Goal: Task Accomplishment & Management: Use online tool/utility

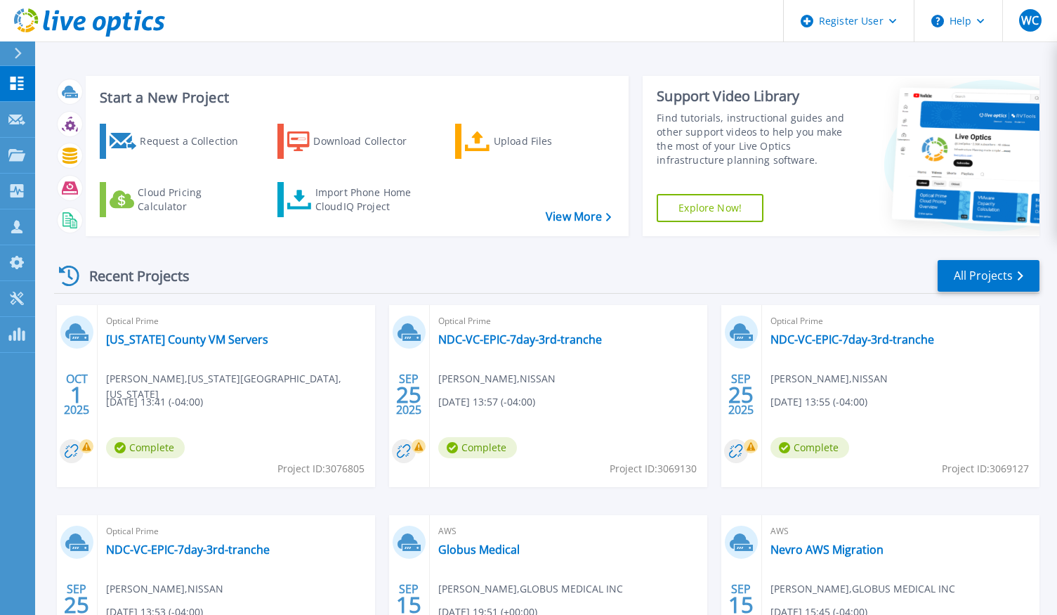
click at [20, 51] on icon at bounding box center [18, 53] width 8 height 11
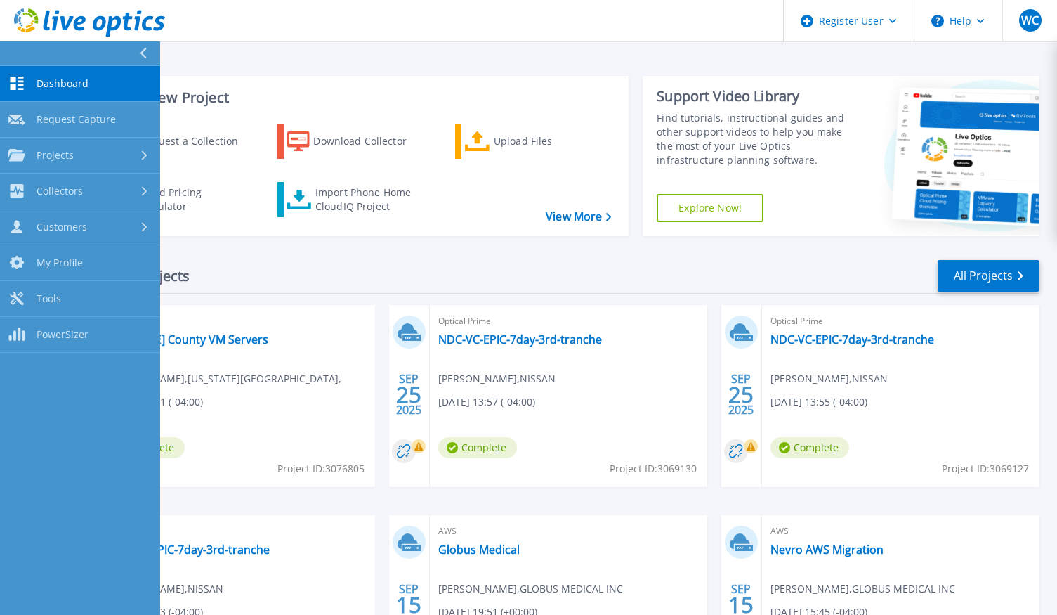
click at [254, 263] on div "Recent Projects All Projects" at bounding box center [547, 276] width 986 height 35
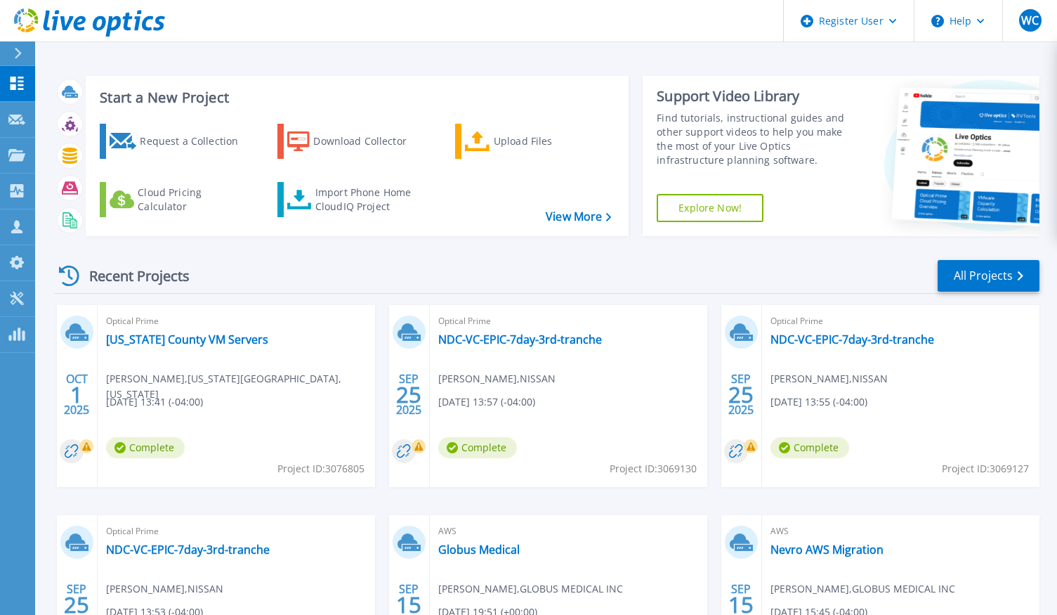
click at [18, 53] on icon at bounding box center [18, 53] width 8 height 11
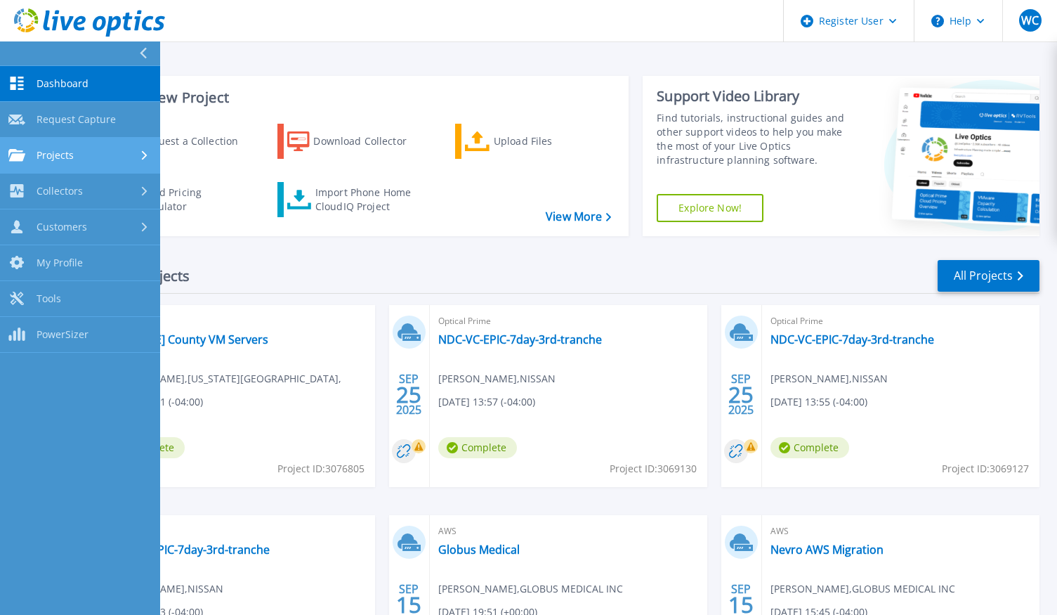
click at [41, 155] on span "Projects" at bounding box center [55, 155] width 37 height 13
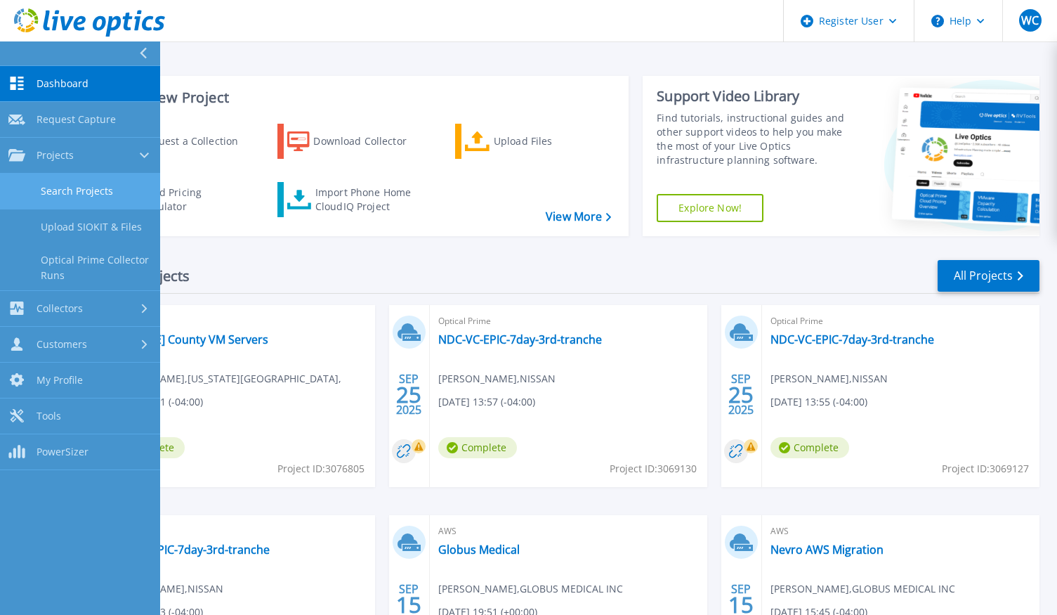
click at [58, 183] on link "Search Projects" at bounding box center [80, 192] width 160 height 36
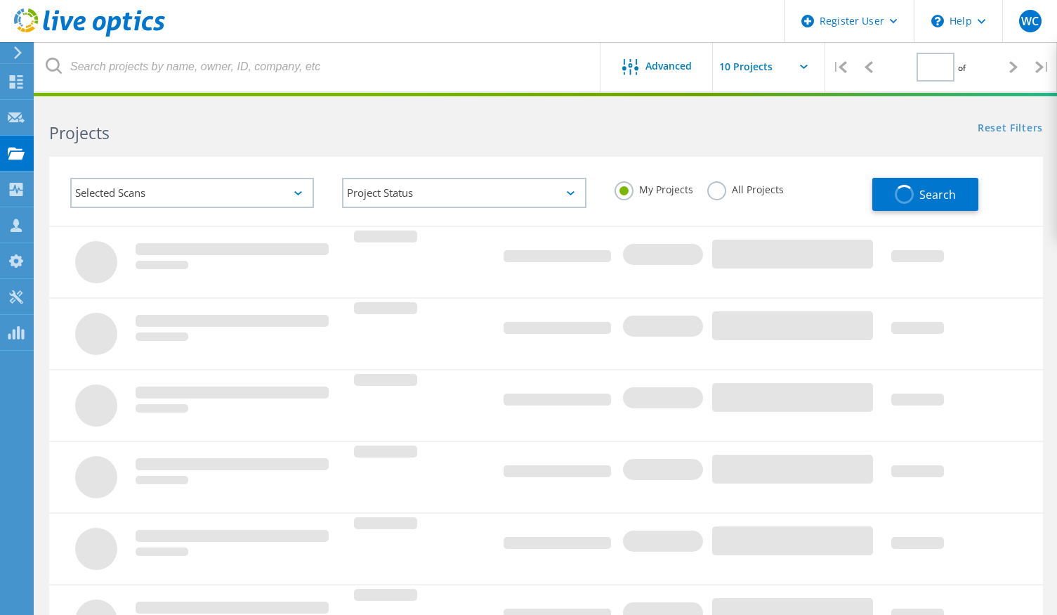
type input "1"
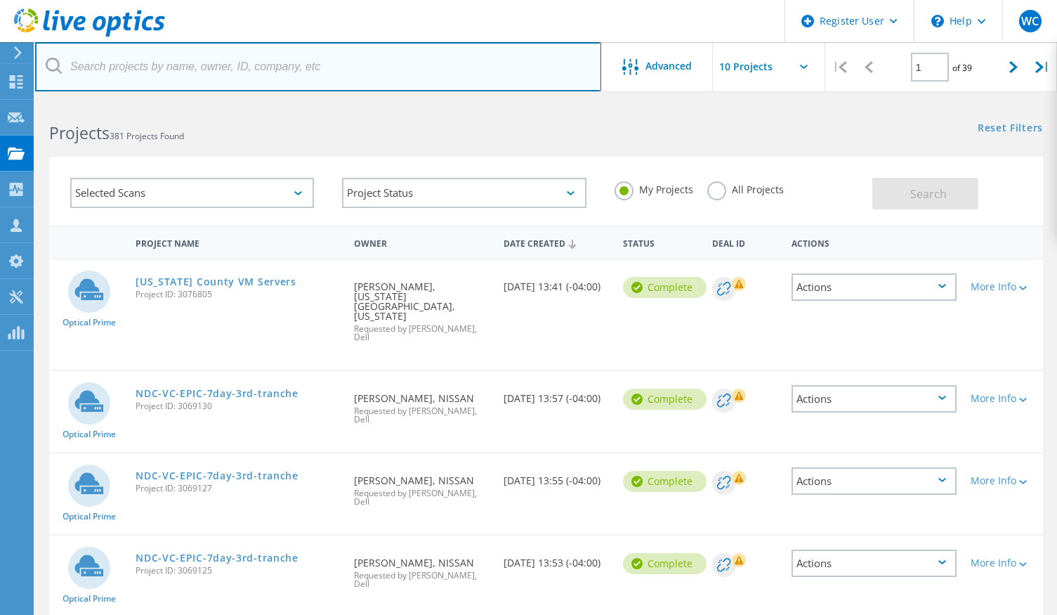
click at [153, 64] on input "text" at bounding box center [318, 66] width 566 height 49
paste input "brian.schoen@courts.phila.gov"
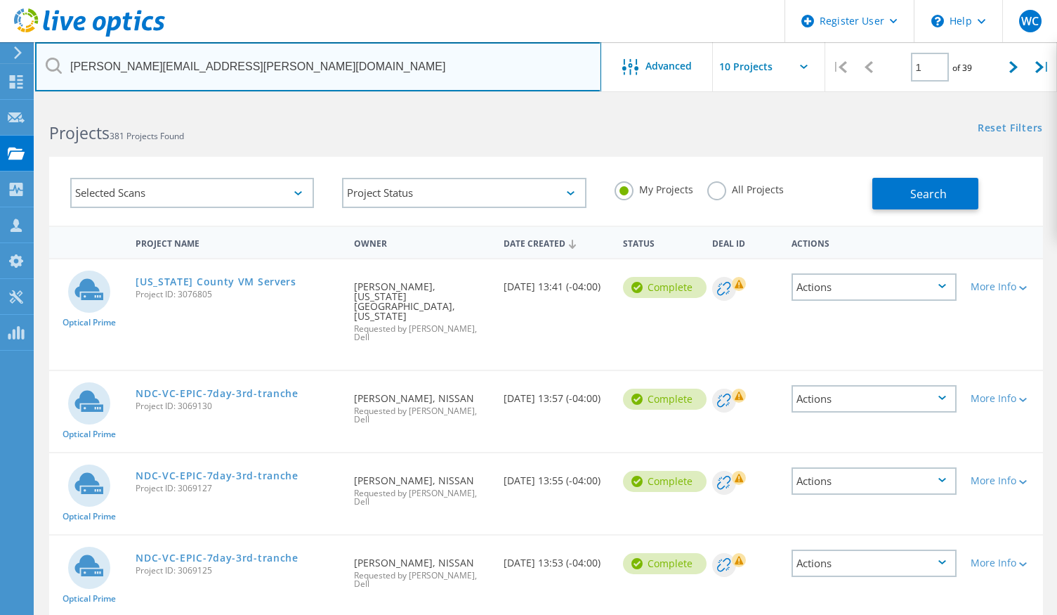
type input "brian.schoen@courts.phila.gov"
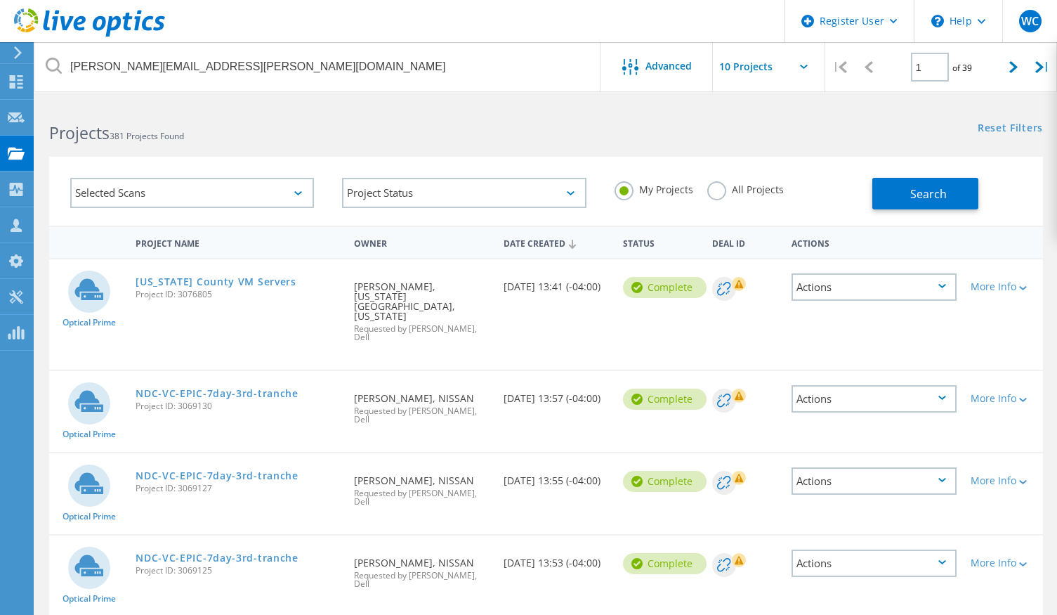
click at [717, 192] on label "All Projects" at bounding box center [745, 187] width 77 height 13
click at [0, 0] on input "All Projects" at bounding box center [0, 0] width 0 height 0
click at [894, 196] on button "Search" at bounding box center [925, 194] width 106 height 32
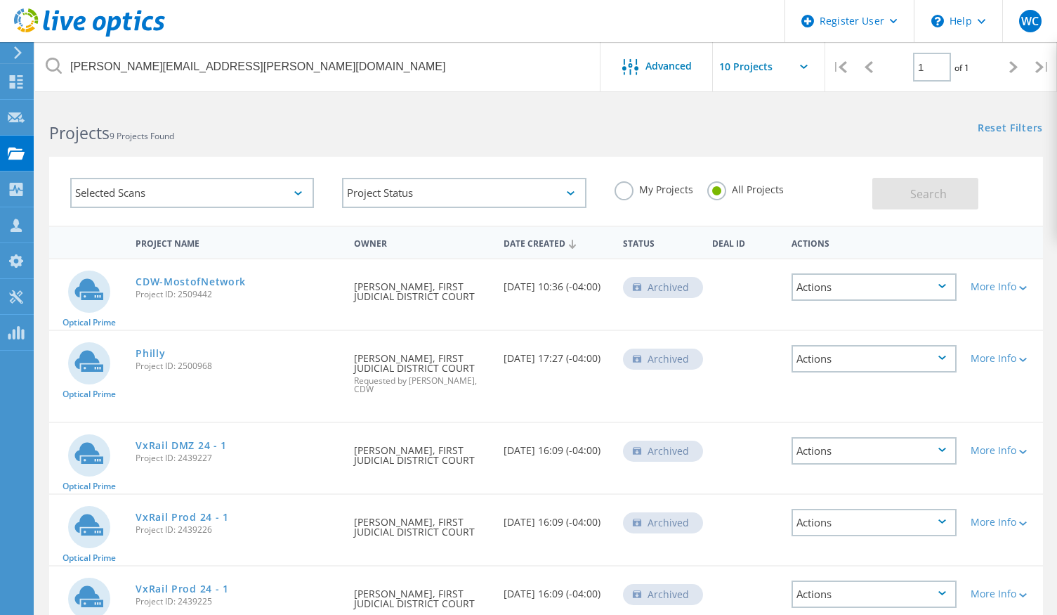
click at [20, 51] on use at bounding box center [18, 52] width 8 height 13
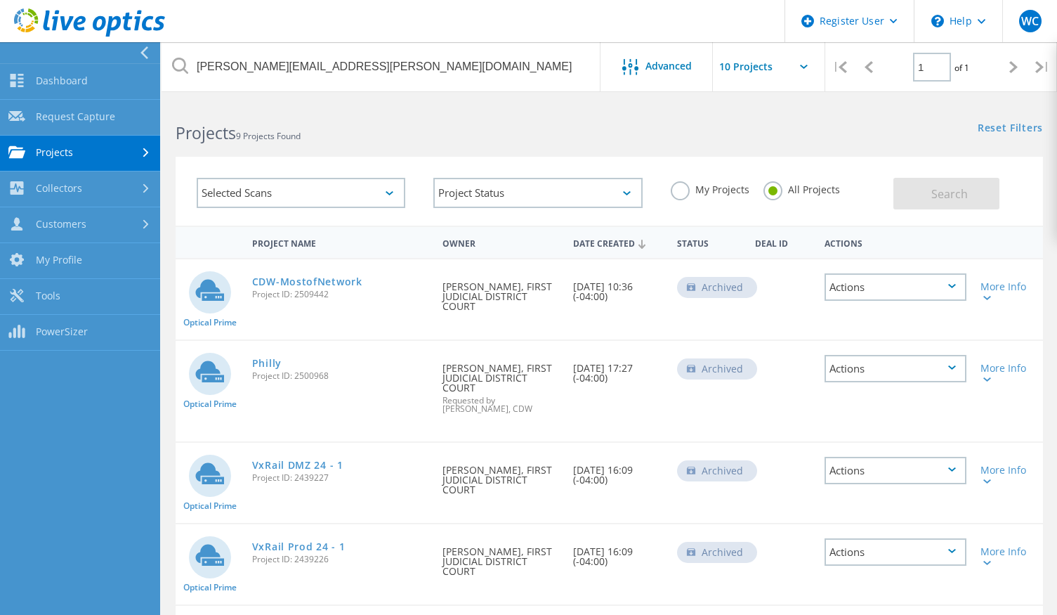
click at [436, 116] on div "Projects 9 Projects Found" at bounding box center [385, 120] width 447 height 37
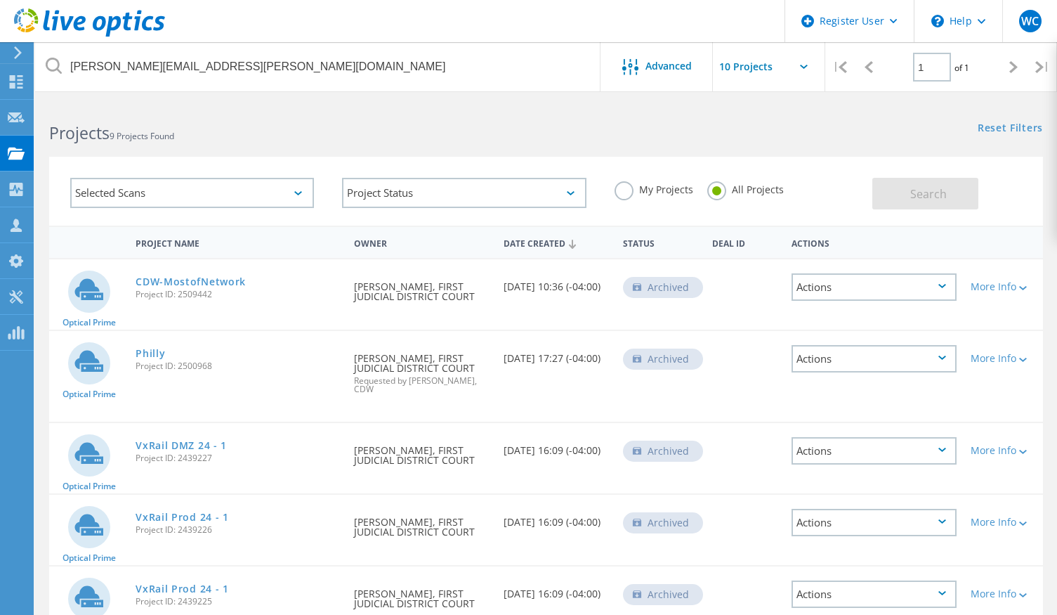
click at [20, 54] on icon at bounding box center [18, 52] width 11 height 13
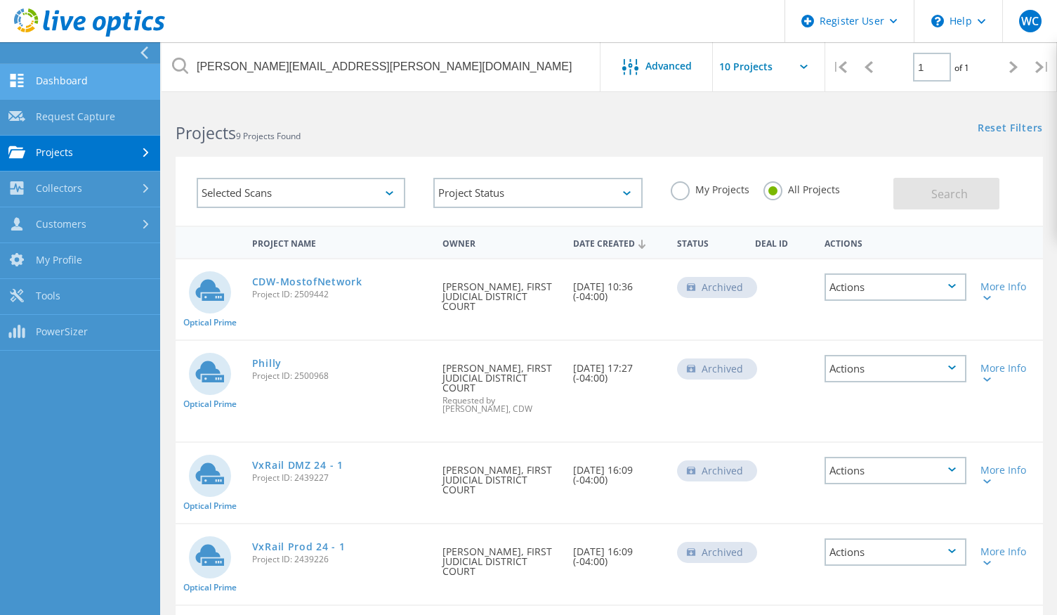
click at [60, 91] on link "Dashboard" at bounding box center [80, 82] width 160 height 36
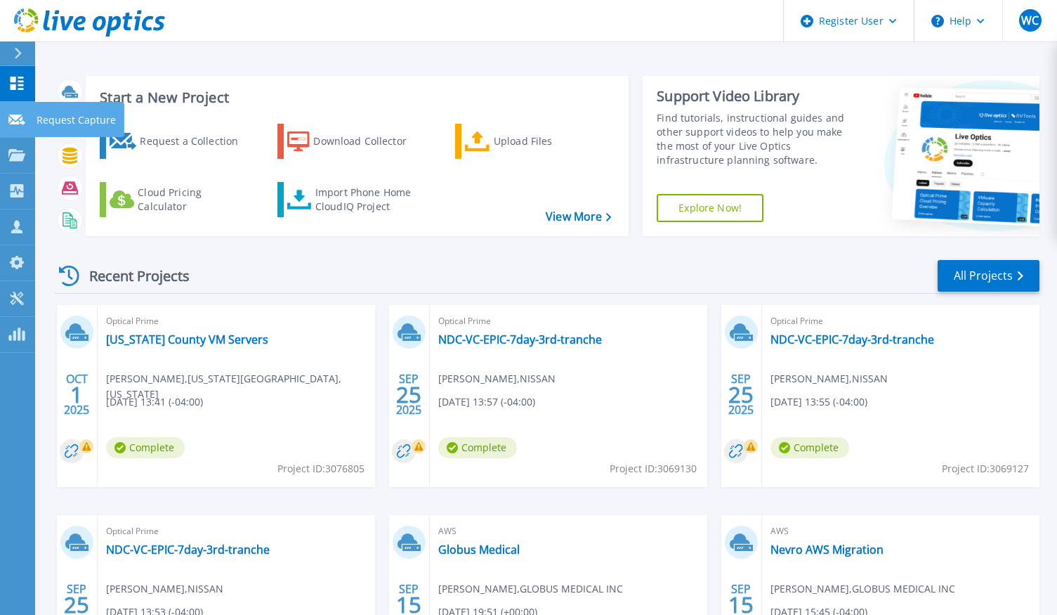
click at [17, 119] on icon at bounding box center [16, 120] width 17 height 11
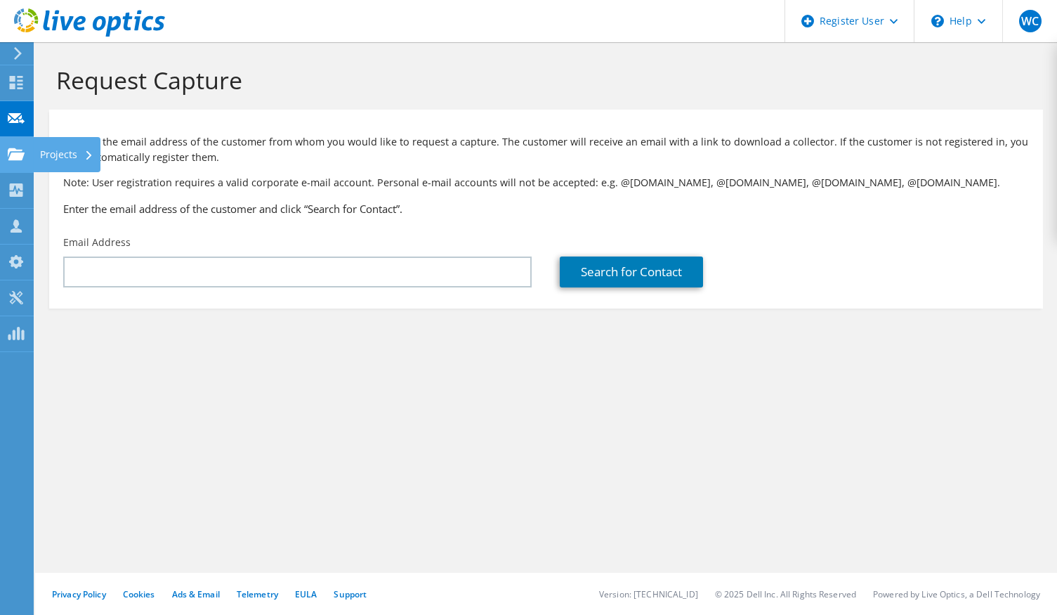
click at [17, 150] on use at bounding box center [16, 154] width 17 height 12
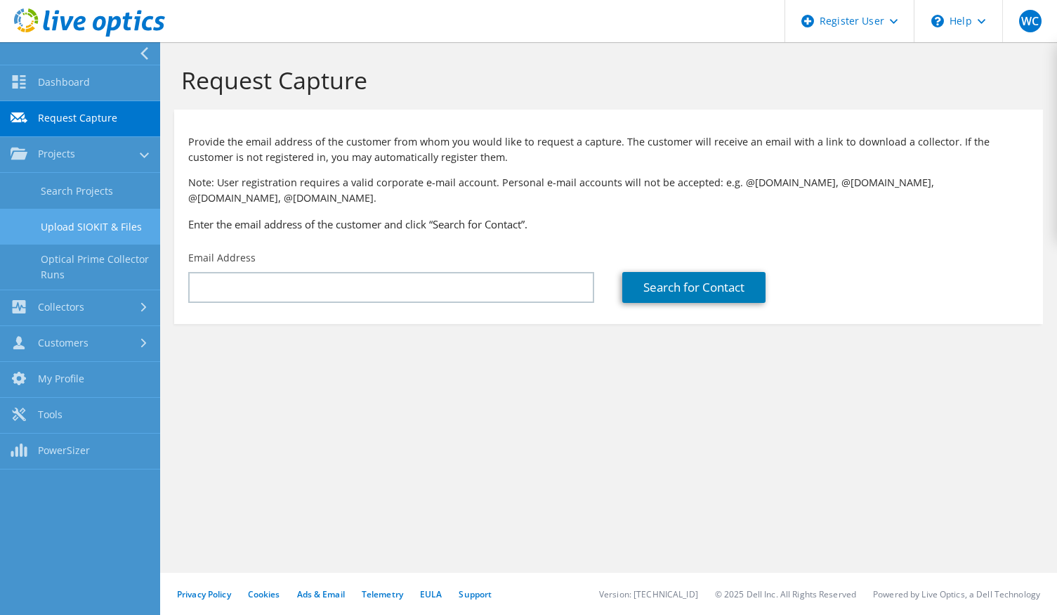
click at [66, 217] on link "Upload SIOKIT & Files" at bounding box center [80, 227] width 160 height 36
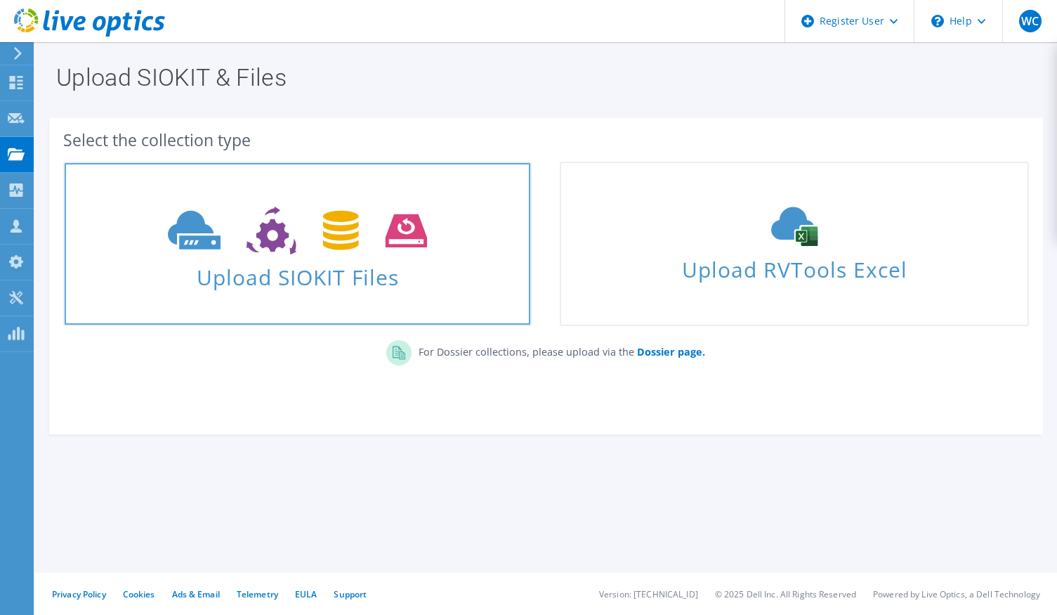
click at [317, 268] on span "Upload SIOKIT Files" at bounding box center [298, 273] width 466 height 30
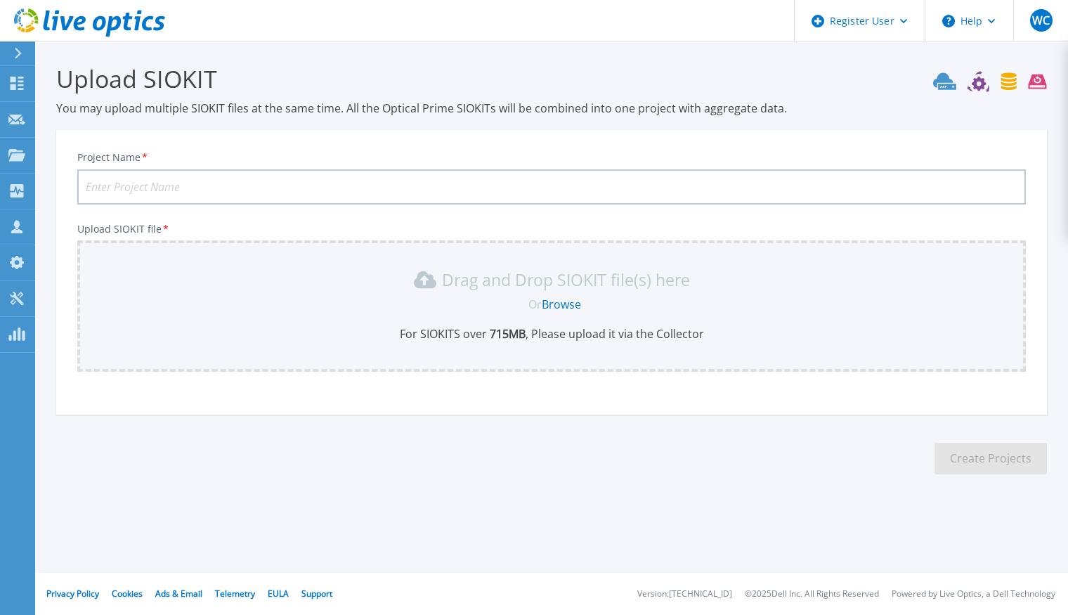
click at [259, 186] on input "Project Name *" at bounding box center [551, 186] width 948 height 35
type input "Philadelphia FDJ"
click at [557, 306] on link "Browse" at bounding box center [561, 303] width 39 height 15
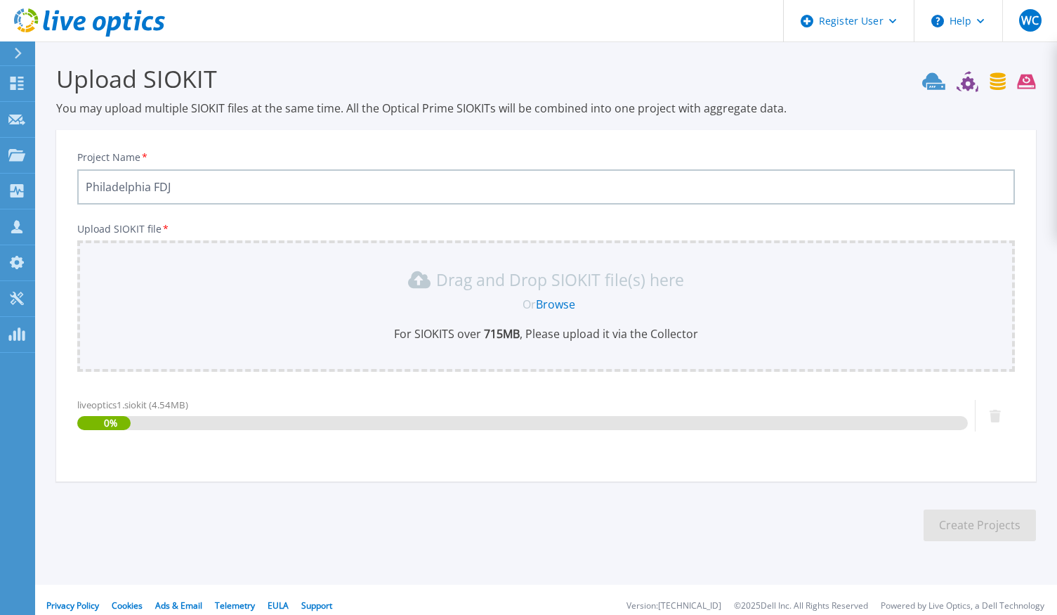
scroll to position [12, 0]
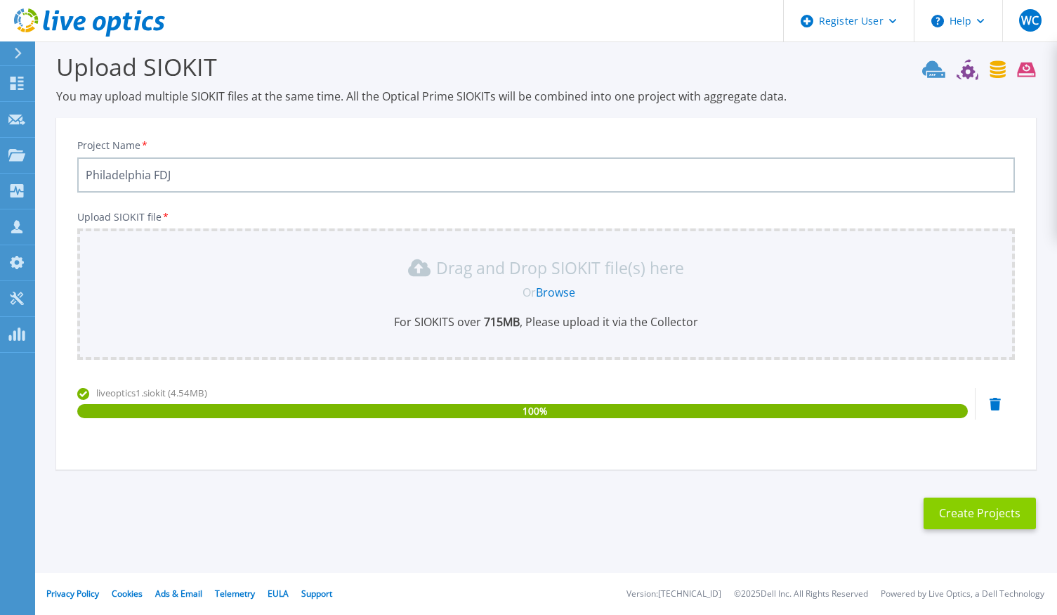
click at [948, 510] on button "Create Projects" at bounding box center [980, 513] width 112 height 32
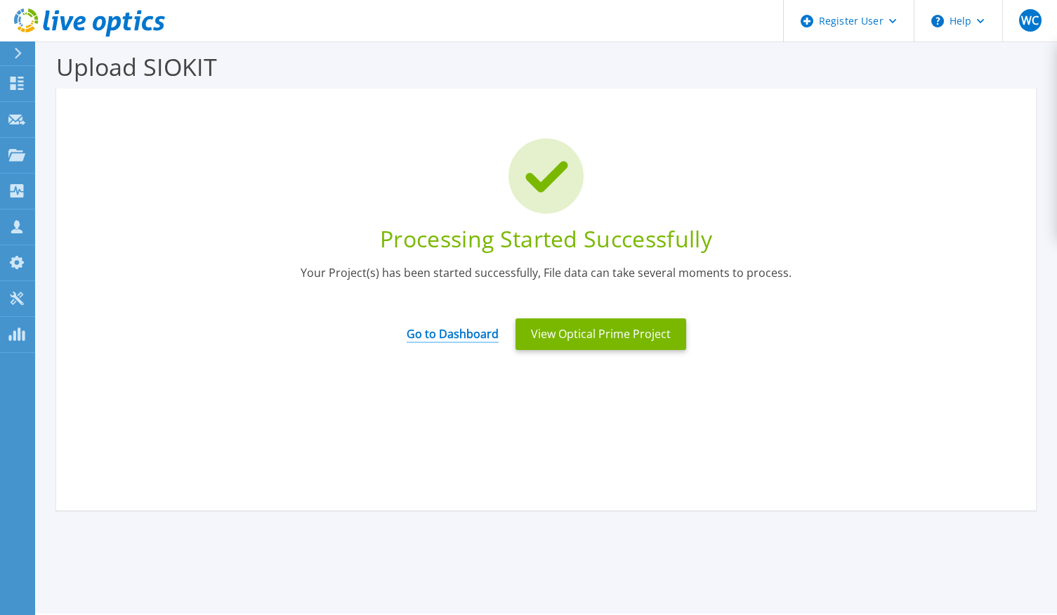
click at [453, 334] on link "Go to Dashboard" at bounding box center [453, 328] width 92 height 27
